Goal: Task Accomplishment & Management: Use online tool/utility

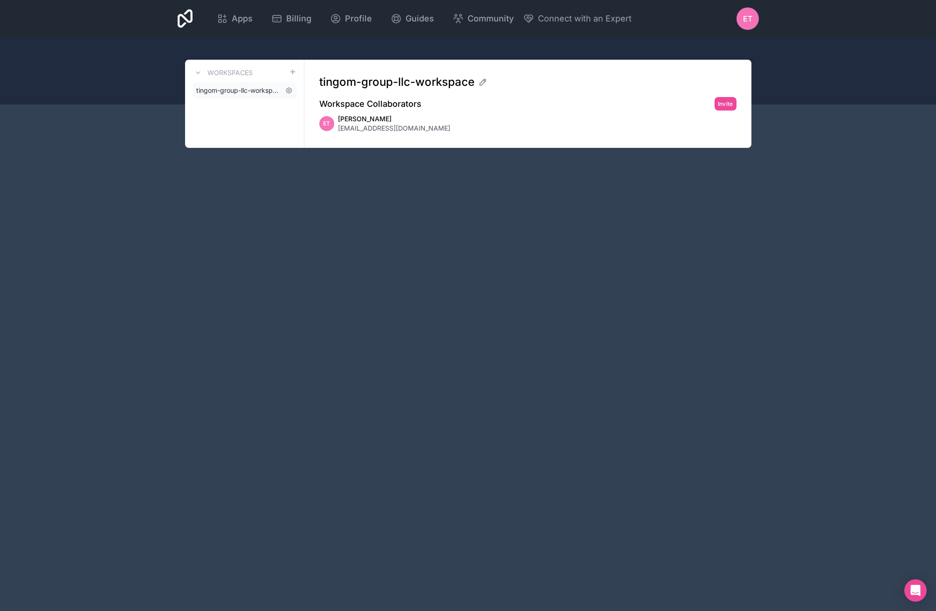
click at [244, 90] on span "tingom-group-llc-workspace" at bounding box center [238, 90] width 85 height 9
click at [636, 386] on div "Apps Billing Profile Guides Community Connect with an Expert ET Billing Profile…" at bounding box center [468, 305] width 936 height 611
click at [486, 269] on div "Apps Billing Profile Guides Community Connect with an Expert ET Billing Profile…" at bounding box center [468, 305] width 936 height 611
click at [371, 129] on span "[EMAIL_ADDRESS][DOMAIN_NAME]" at bounding box center [394, 128] width 112 height 9
click at [273, 97] on link "tingom-group-llc-workspace" at bounding box center [245, 90] width 104 height 17
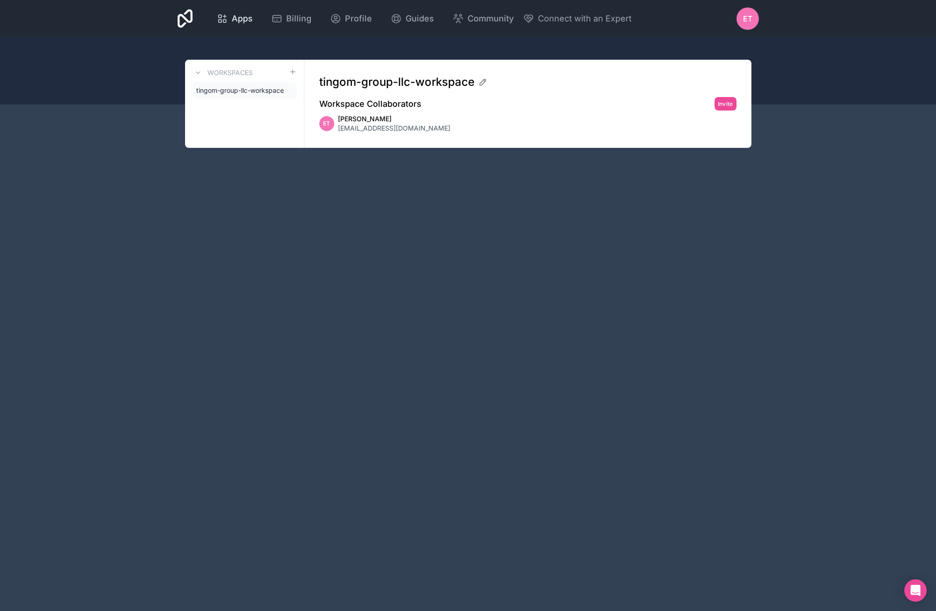
click at [220, 16] on icon at bounding box center [222, 18] width 11 height 11
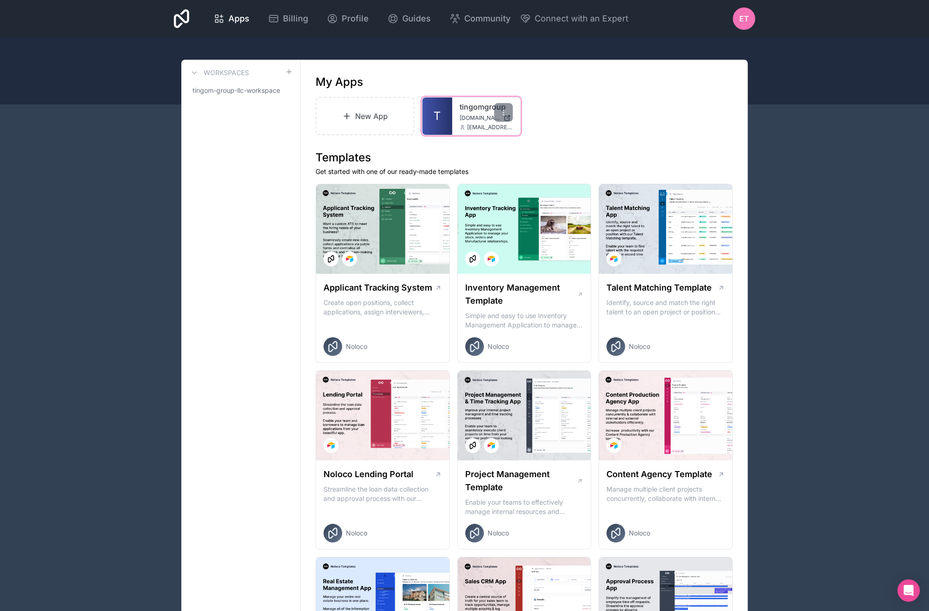
click at [472, 121] on span "[DOMAIN_NAME]" at bounding box center [480, 117] width 40 height 7
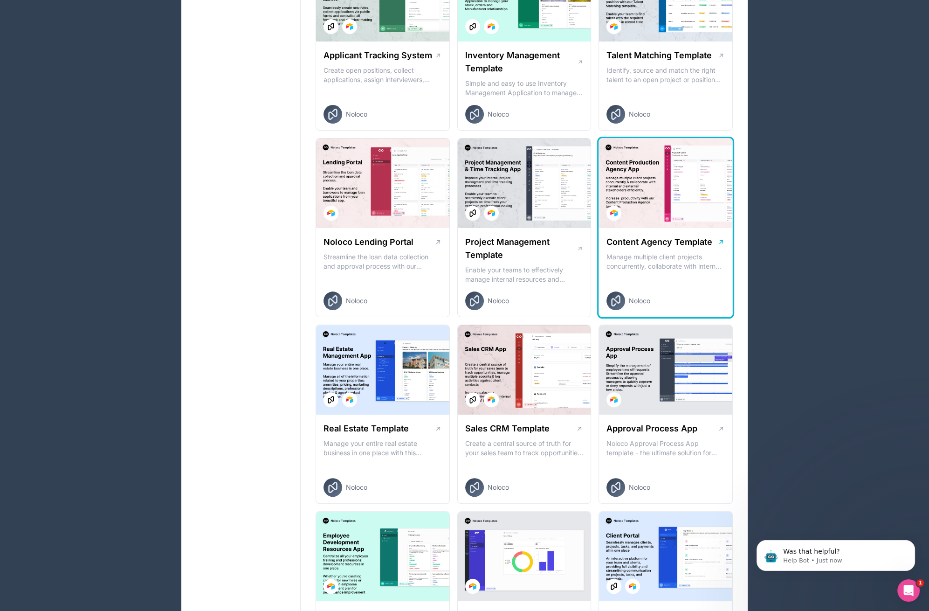
scroll to position [233, 0]
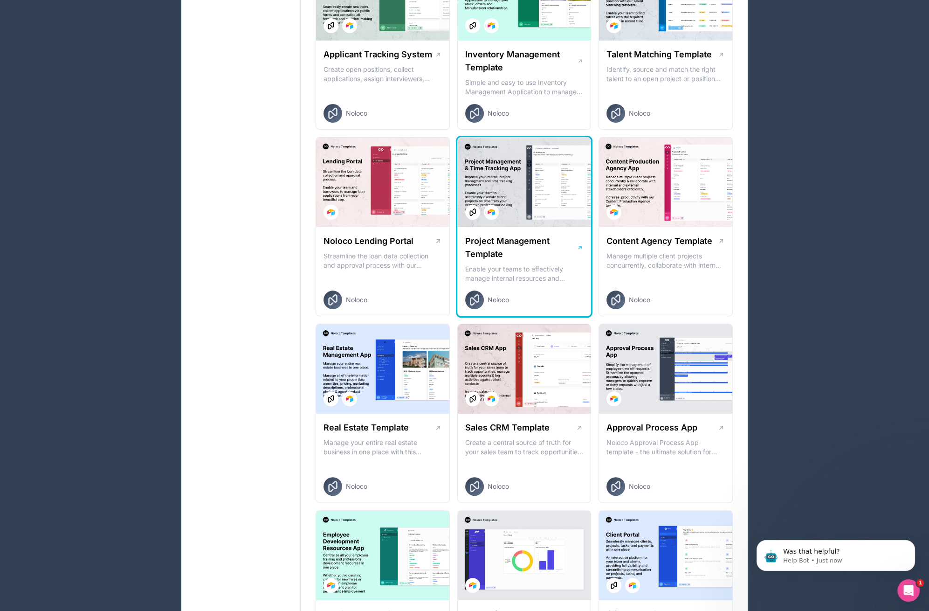
click at [538, 232] on div "Project Management Template Enable your teams to effectively manage internal re…" at bounding box center [524, 272] width 133 height 90
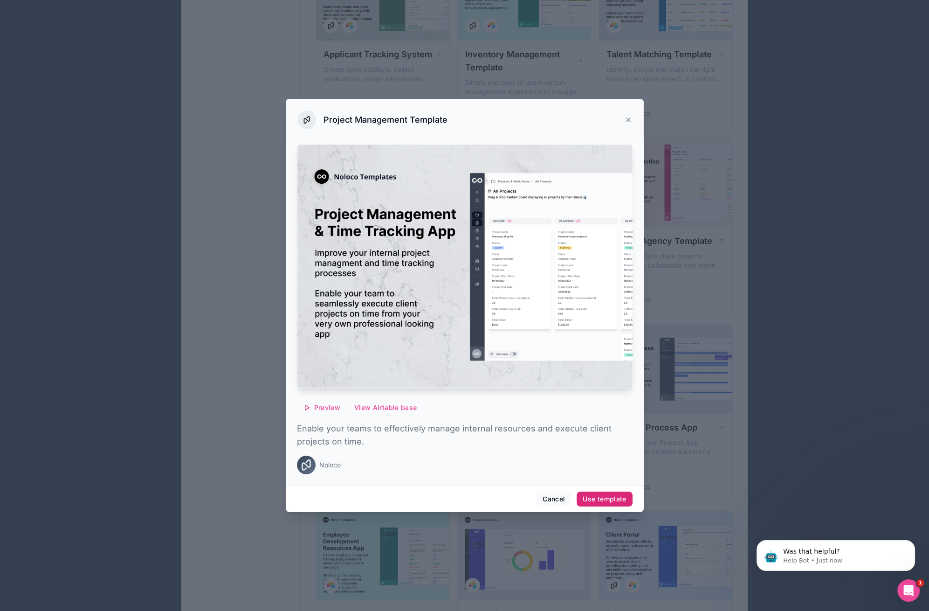
click at [588, 499] on div "Use template" at bounding box center [604, 499] width 43 height 8
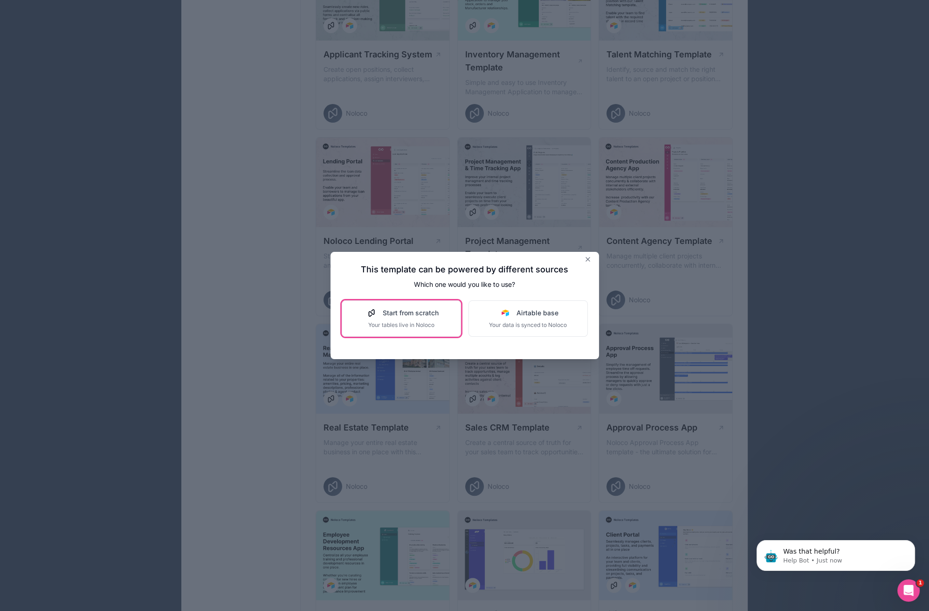
click at [440, 326] on button "Start from scratch Your tables live in Noloco" at bounding box center [401, 318] width 119 height 36
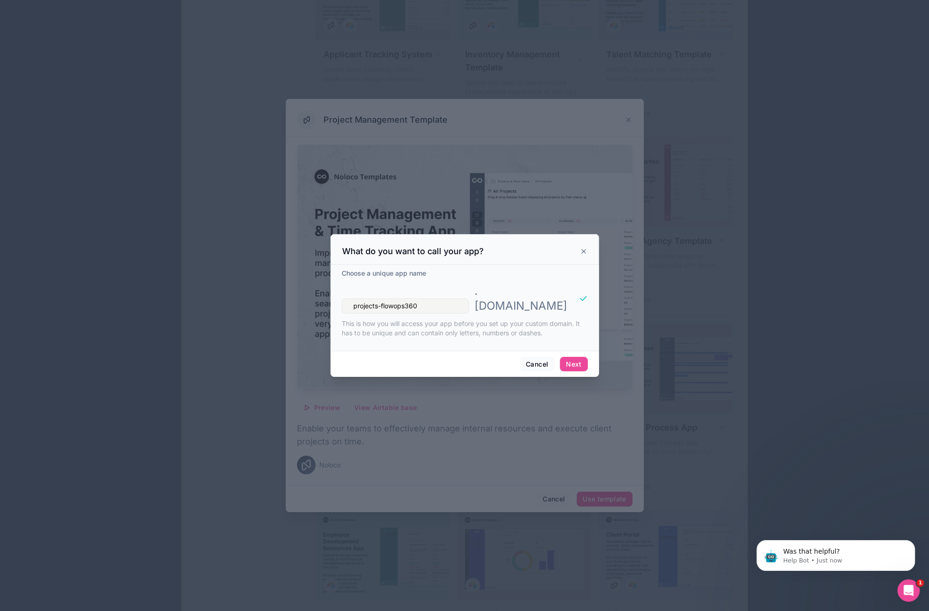
type input "projects-flowops360"
click at [587, 357] on button "Next" at bounding box center [574, 364] width 28 height 15
